Goal: Register for event/course

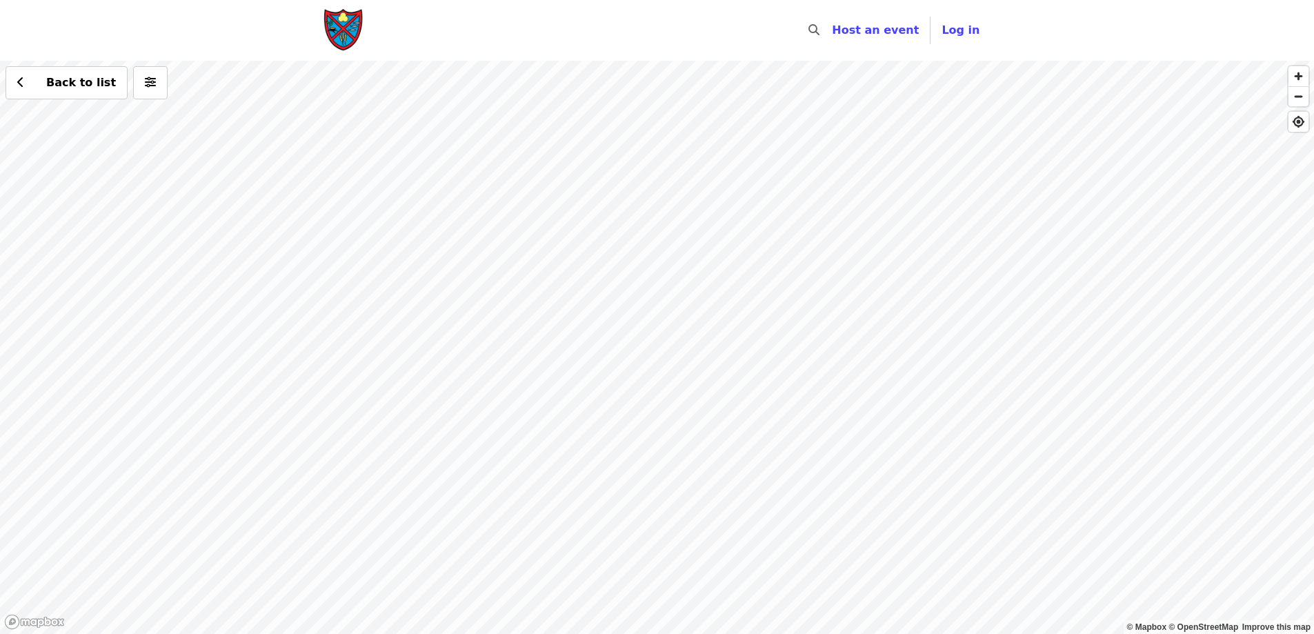
click at [874, 213] on div "Back to list" at bounding box center [657, 347] width 1314 height 573
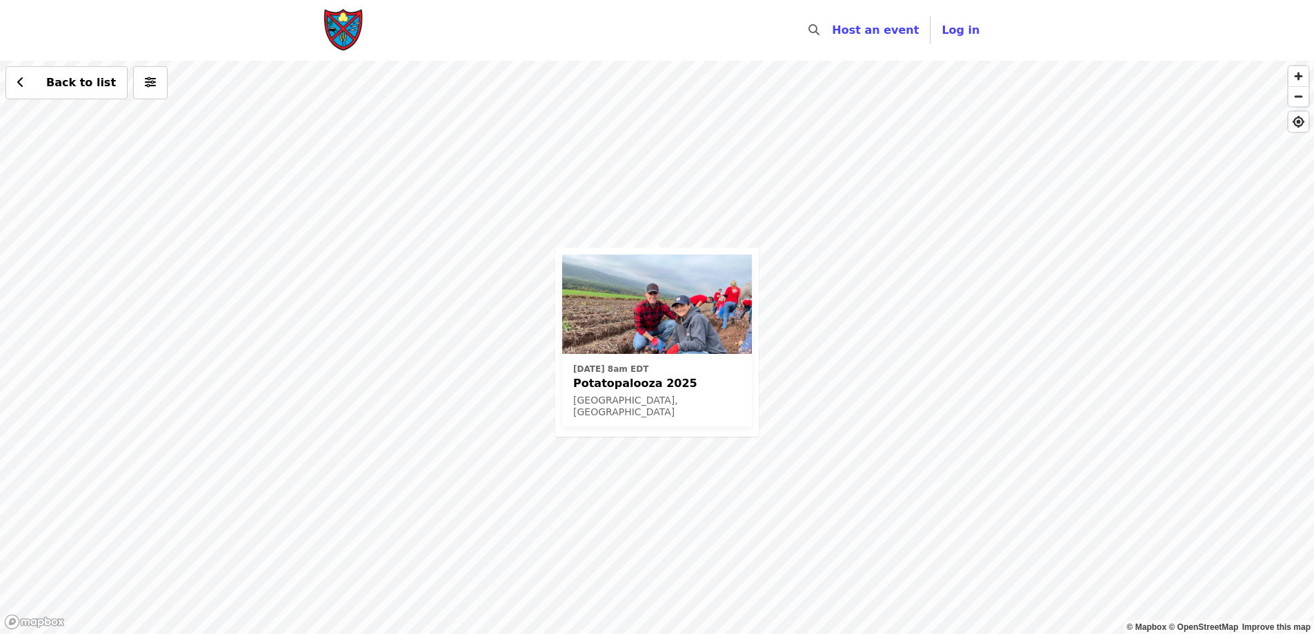
click at [874, 213] on div "[DATE] 8am EDT Potatopalooza 2025 [GEOGRAPHIC_DATA], [GEOGRAPHIC_DATA] Back to …" at bounding box center [657, 347] width 1314 height 573
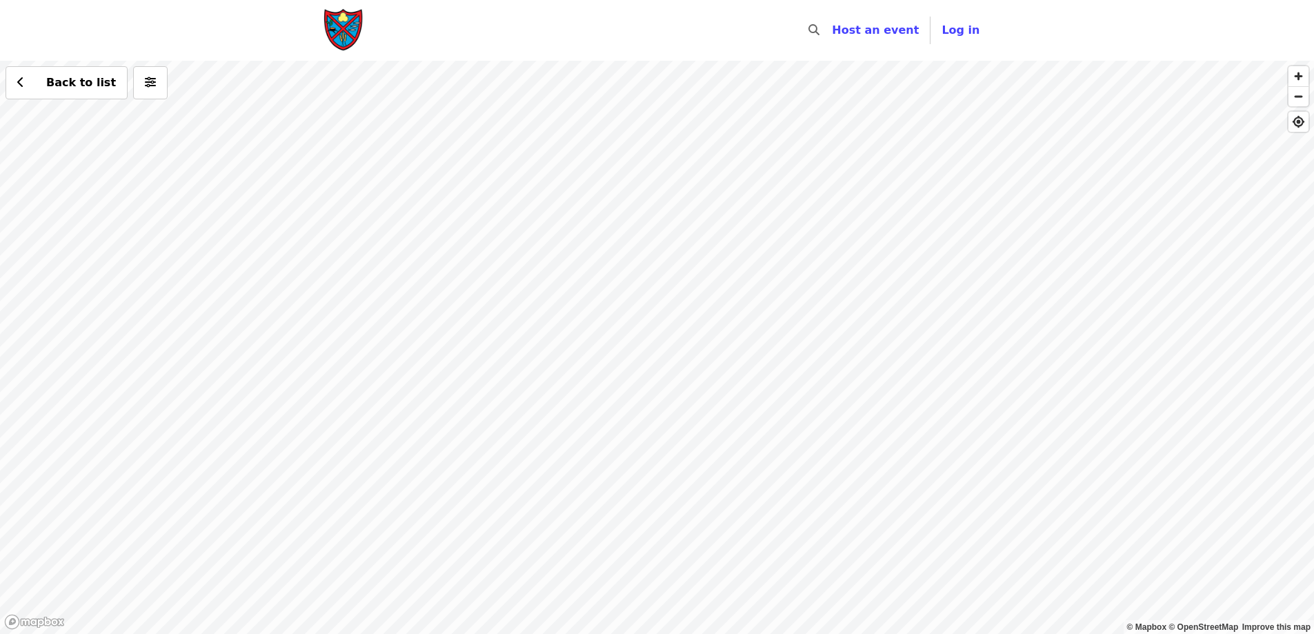
click at [664, 314] on div "Back to list" at bounding box center [657, 347] width 1314 height 573
click at [658, 309] on div "Back to list" at bounding box center [657, 347] width 1314 height 573
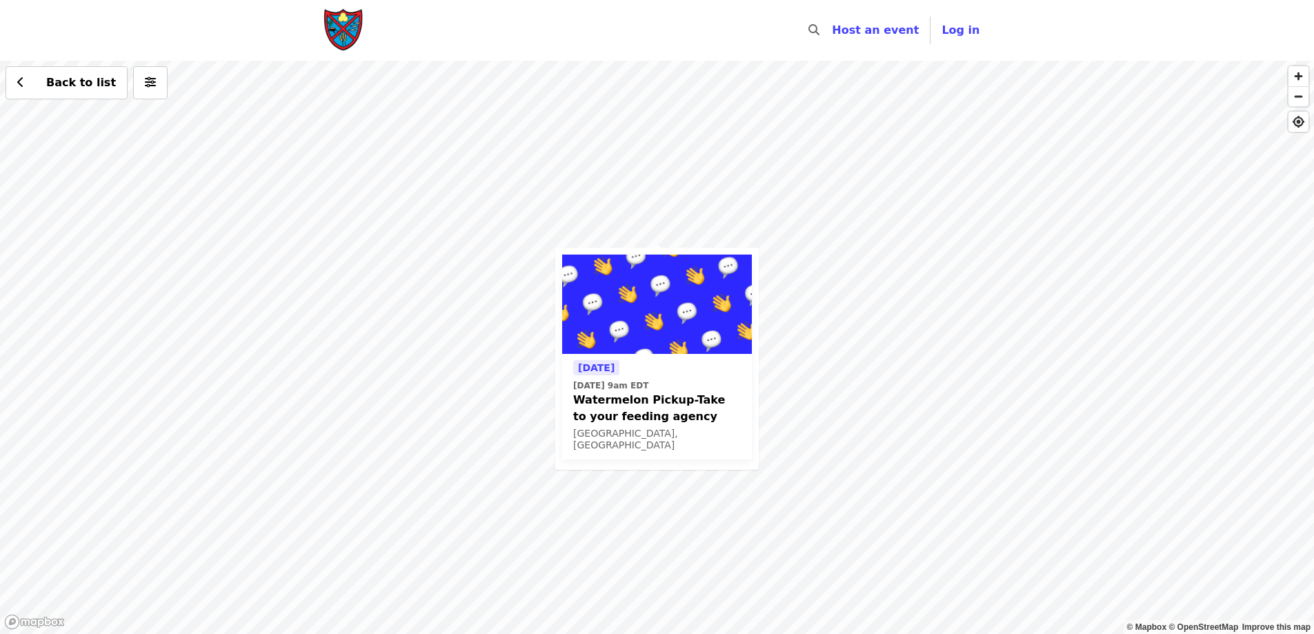
click at [835, 292] on div "[DATE] [DATE] 9am EDT Watermelon Pickup-Take to your feeding agency [GEOGRAPHIC…" at bounding box center [657, 347] width 1314 height 573
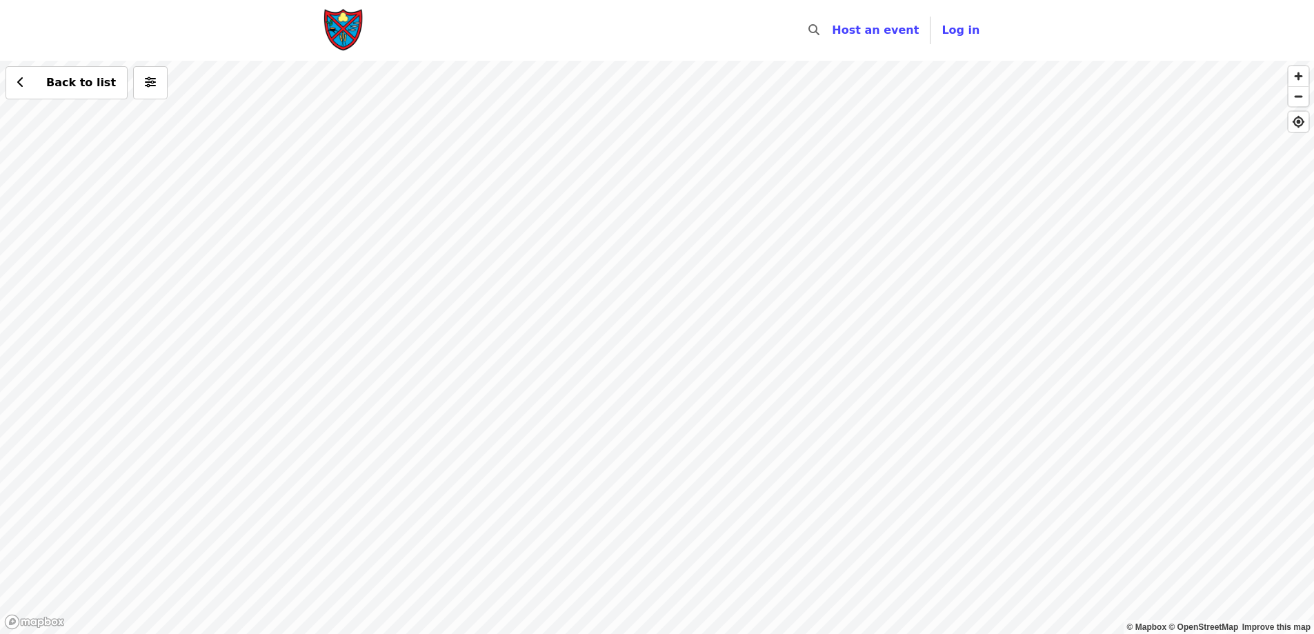
click at [470, 224] on div "Back to list" at bounding box center [657, 347] width 1314 height 573
drag, startPoint x: 1149, startPoint y: 377, endPoint x: 497, endPoint y: 242, distance: 666.4
click at [497, 242] on div "Back to list" at bounding box center [657, 347] width 1314 height 573
click at [61, 84] on span "Back to list" at bounding box center [81, 82] width 70 height 13
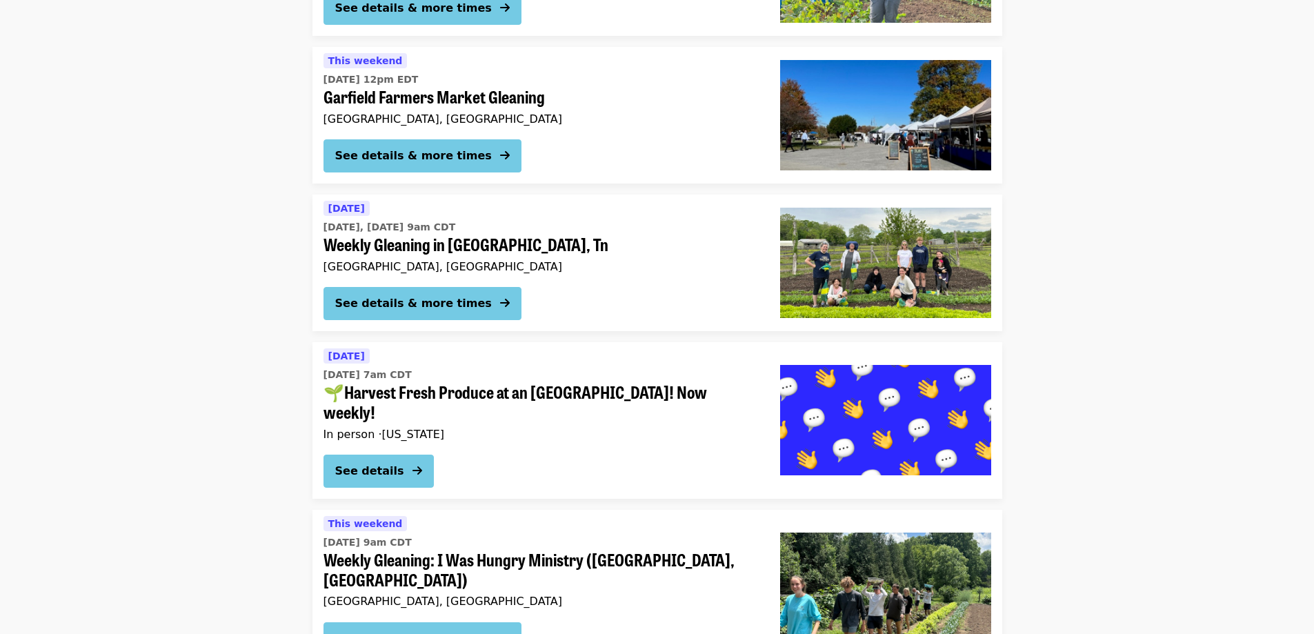
scroll to position [1863, 0]
